Goal: Task Accomplishment & Management: Manage account settings

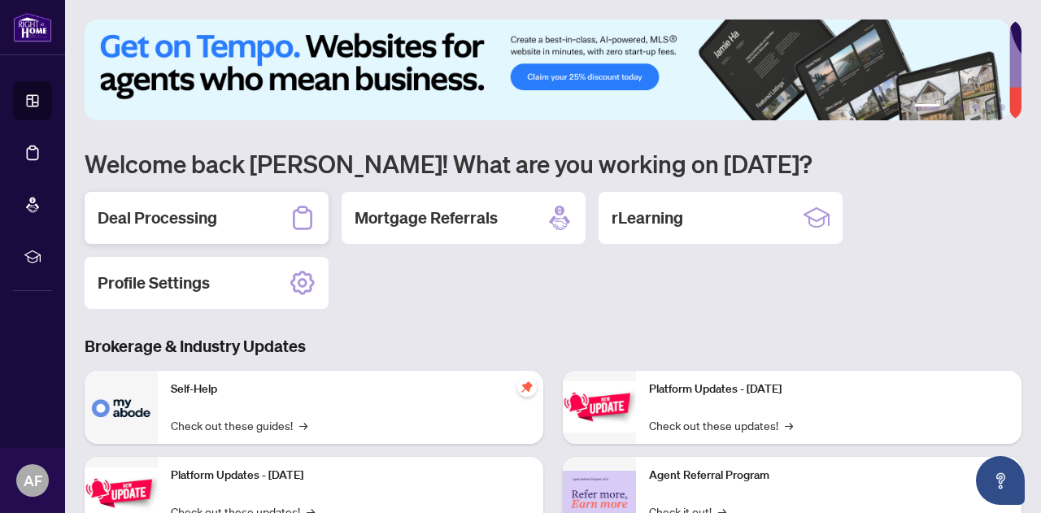
click at [246, 229] on div "Deal Processing" at bounding box center [207, 218] width 244 height 52
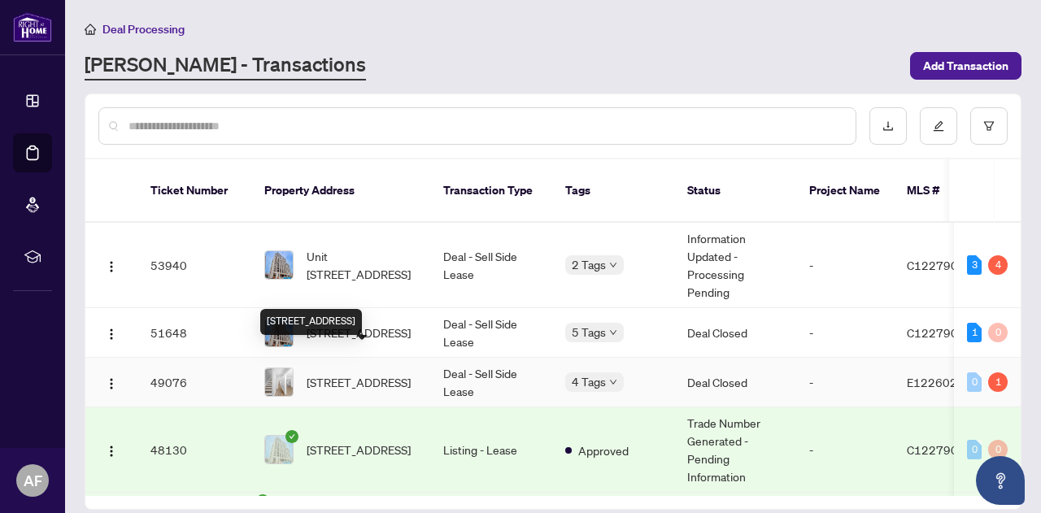
click at [353, 373] on span "[STREET_ADDRESS]" at bounding box center [359, 382] width 104 height 18
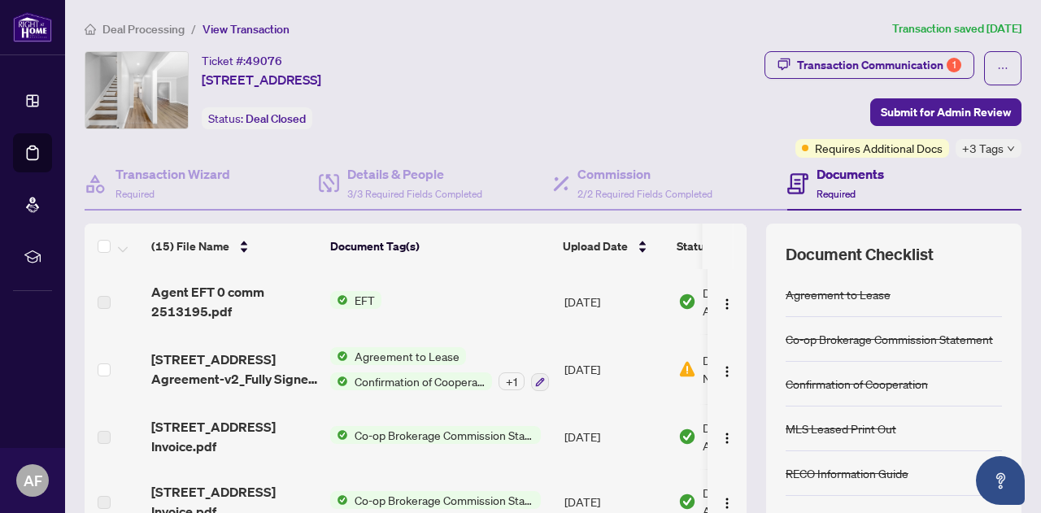
click at [843, 192] on span "Required" at bounding box center [836, 194] width 39 height 12
click at [643, 370] on td "[DATE]" at bounding box center [615, 369] width 114 height 70
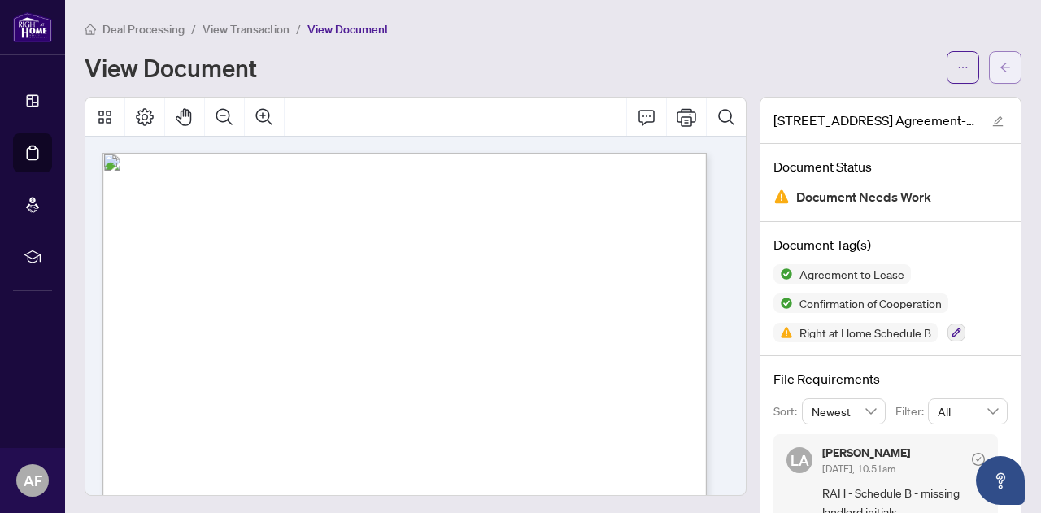
click at [1000, 64] on icon "arrow-left" at bounding box center [1005, 67] width 11 height 11
